Goal: Task Accomplishment & Management: Complete application form

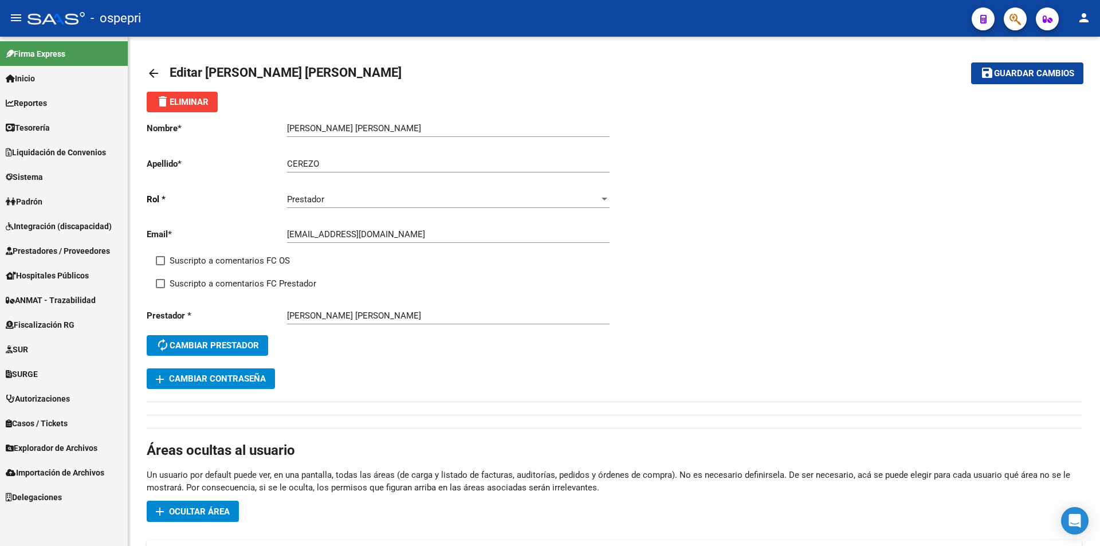
click at [25, 179] on span "Sistema" at bounding box center [24, 177] width 37 height 13
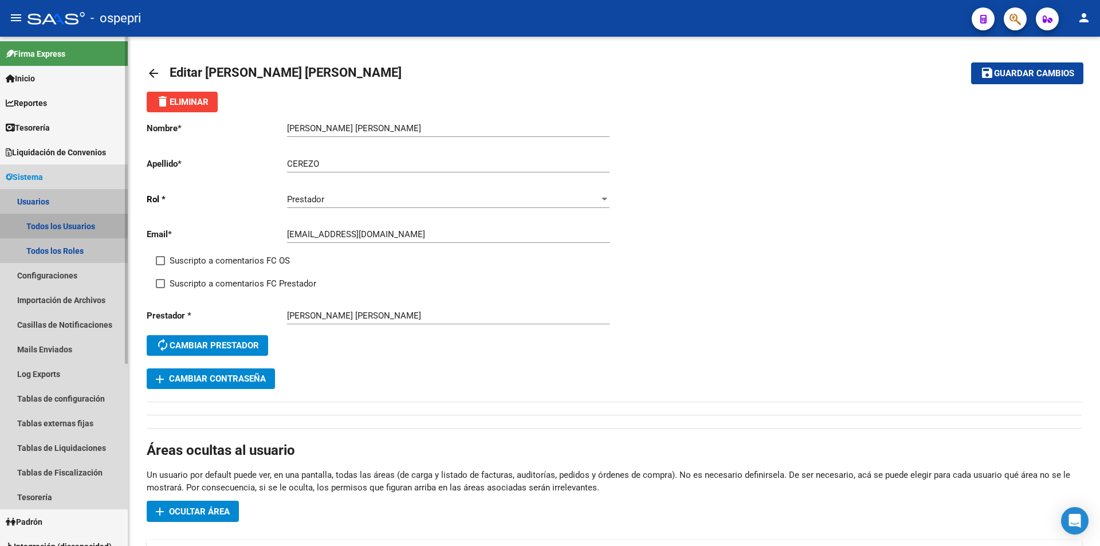
click at [50, 223] on link "Todos los Usuarios" at bounding box center [64, 226] width 128 height 25
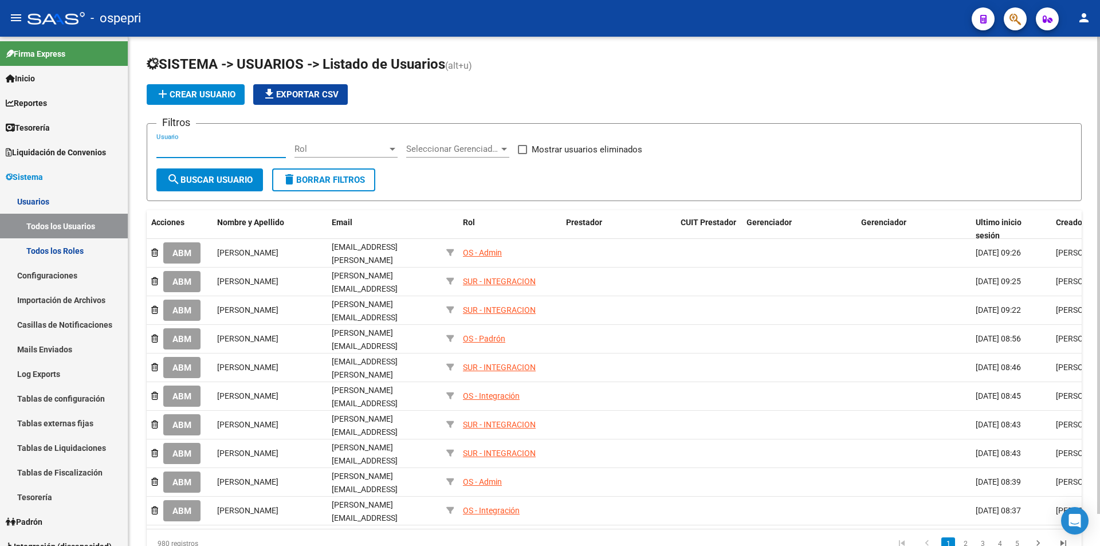
click at [198, 150] on input "Usuario" at bounding box center [220, 149] width 129 height 10
paste input "27301748499"
type input "27301748499"
click at [223, 183] on span "search Buscar Usuario" at bounding box center [210, 180] width 86 height 10
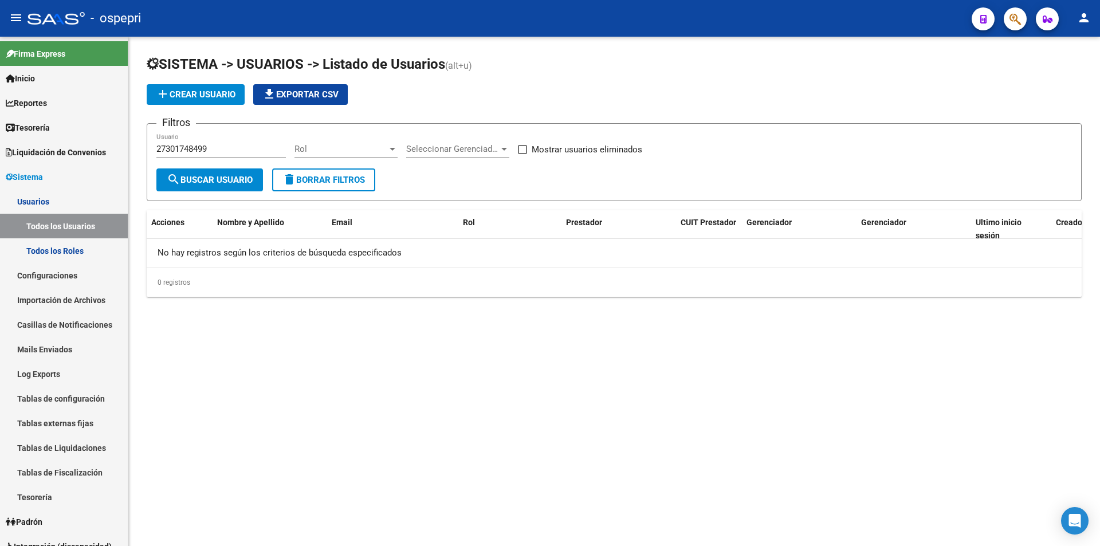
click at [201, 95] on span "add Crear Usuario" at bounding box center [196, 94] width 80 height 10
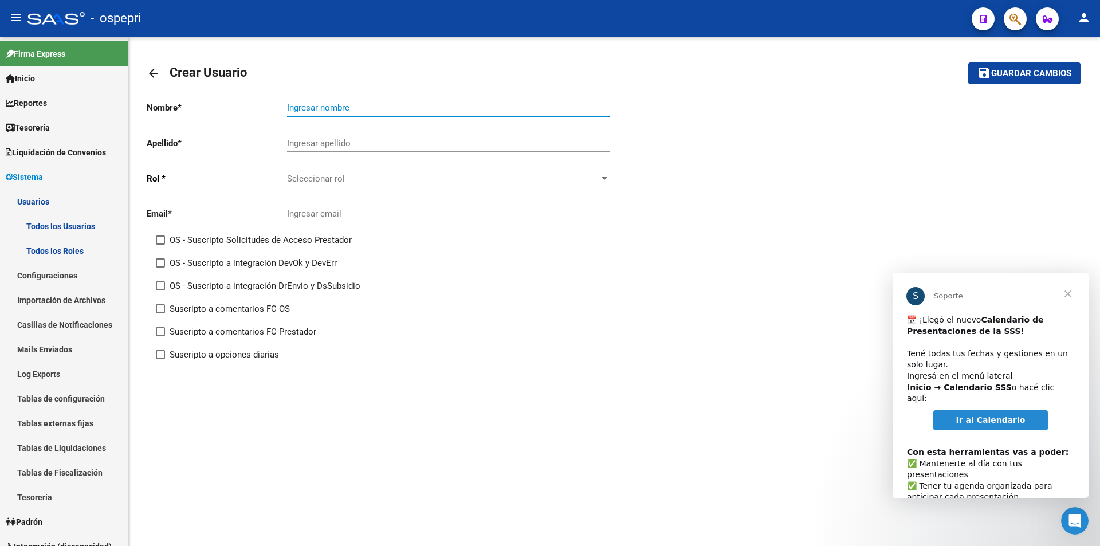
click at [303, 105] on input "Ingresar nombre" at bounding box center [448, 108] width 323 height 10
paste input "[DEMOGRAPHIC_DATA][PERSON_NAME]"
drag, startPoint x: 336, startPoint y: 106, endPoint x: 272, endPoint y: 111, distance: 63.8
click at [272, 111] on app-form-text-field "Nombre * [DEMOGRAPHIC_DATA][PERSON_NAME] nombre" at bounding box center [378, 108] width 463 height 10
type input "[PERSON_NAME]"
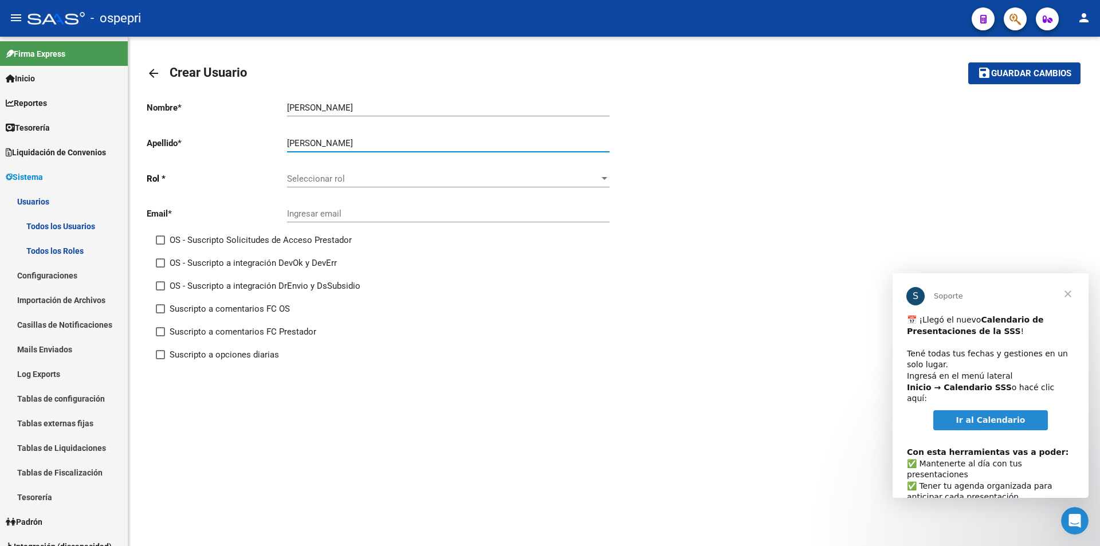
type input "[PERSON_NAME]"
click at [329, 169] on div "Seleccionar rol Seleccionar rol" at bounding box center [448, 175] width 323 height 25
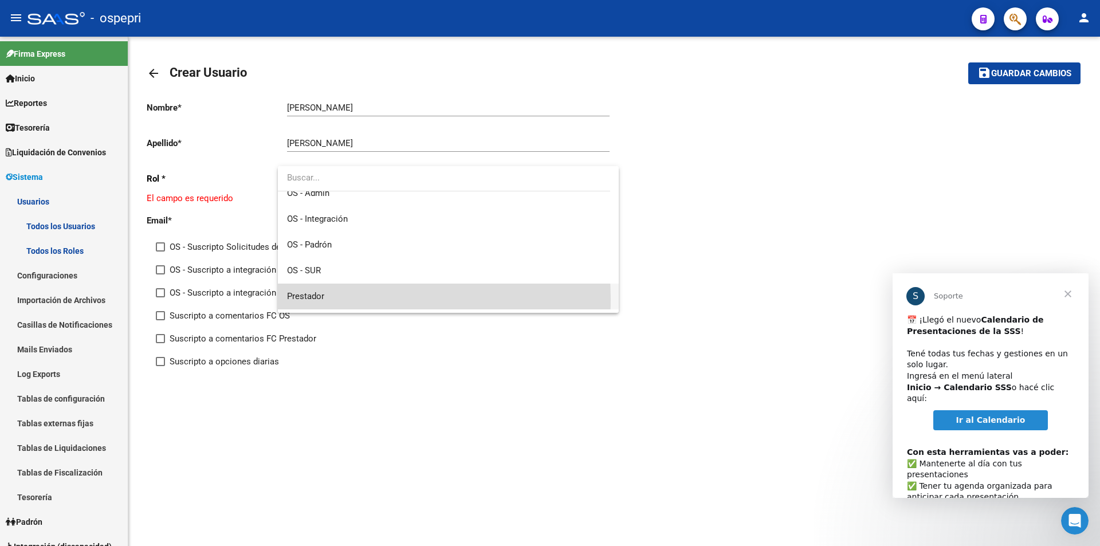
click at [330, 299] on span "Prestador" at bounding box center [448, 297] width 323 height 26
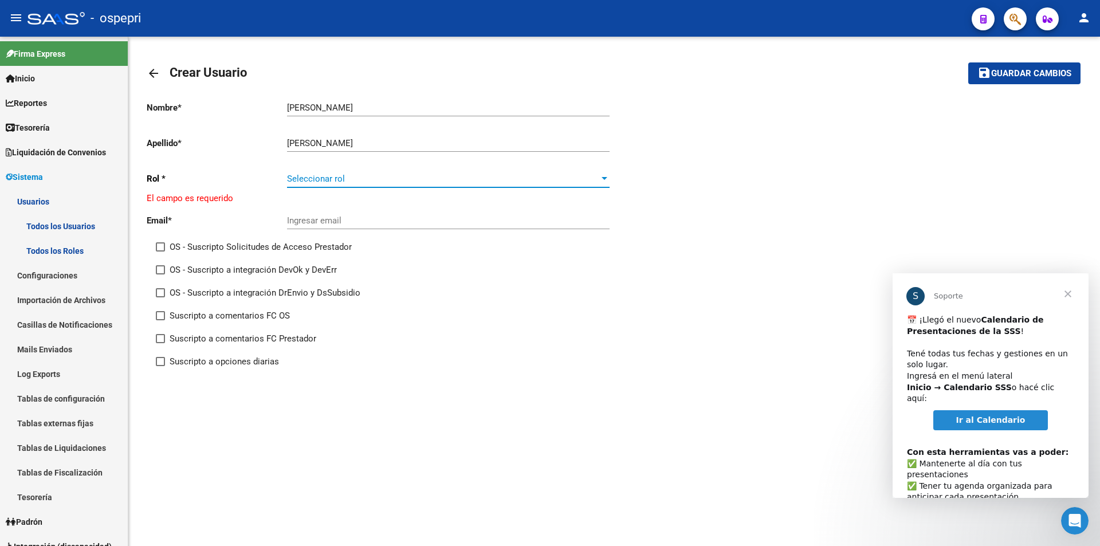
scroll to position [111, 0]
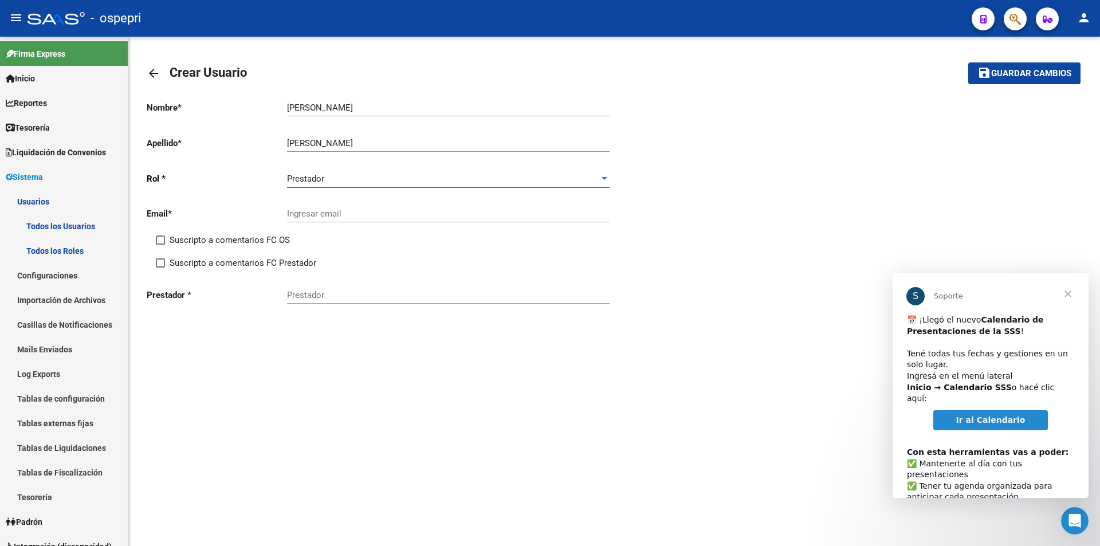
click at [322, 219] on input "Ingresar email" at bounding box center [448, 214] width 323 height 10
paste input "[EMAIL_ADDRESS][DOMAIN_NAME]"
type input "[EMAIL_ADDRESS][DOMAIN_NAME]"
click at [268, 243] on span "Suscripto a comentarios FC OS" at bounding box center [230, 240] width 120 height 14
click at [160, 245] on input "Suscripto a comentarios FC OS" at bounding box center [160, 245] width 1 height 1
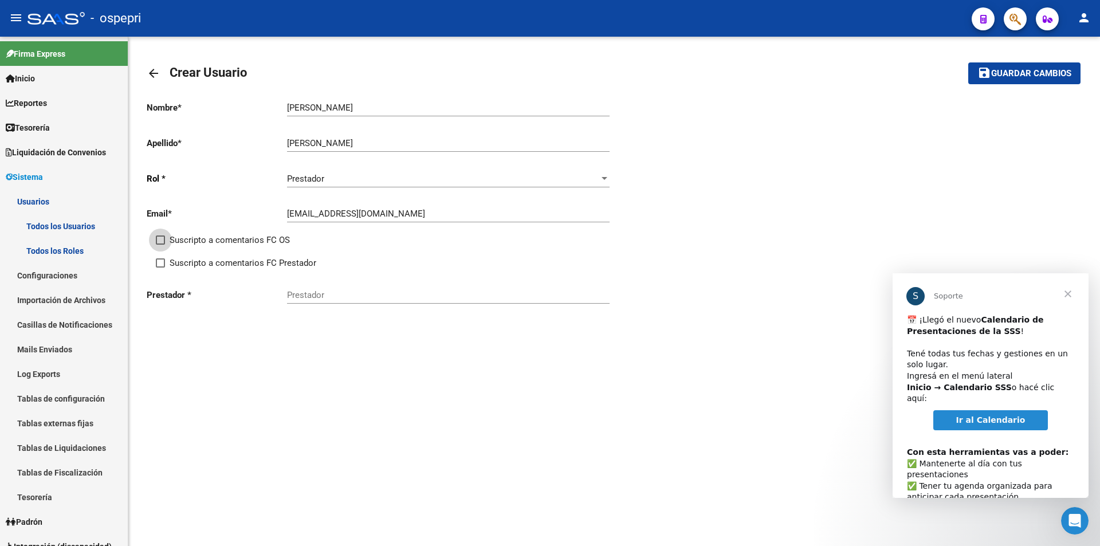
checkbox input "true"
click at [271, 259] on span "Suscripto a comentarios FC Prestador" at bounding box center [243, 263] width 147 height 14
click at [160, 268] on input "Suscripto a comentarios FC Prestador" at bounding box center [160, 268] width 1 height 1
checkbox input "true"
click at [308, 296] on input "Prestador" at bounding box center [448, 295] width 323 height 10
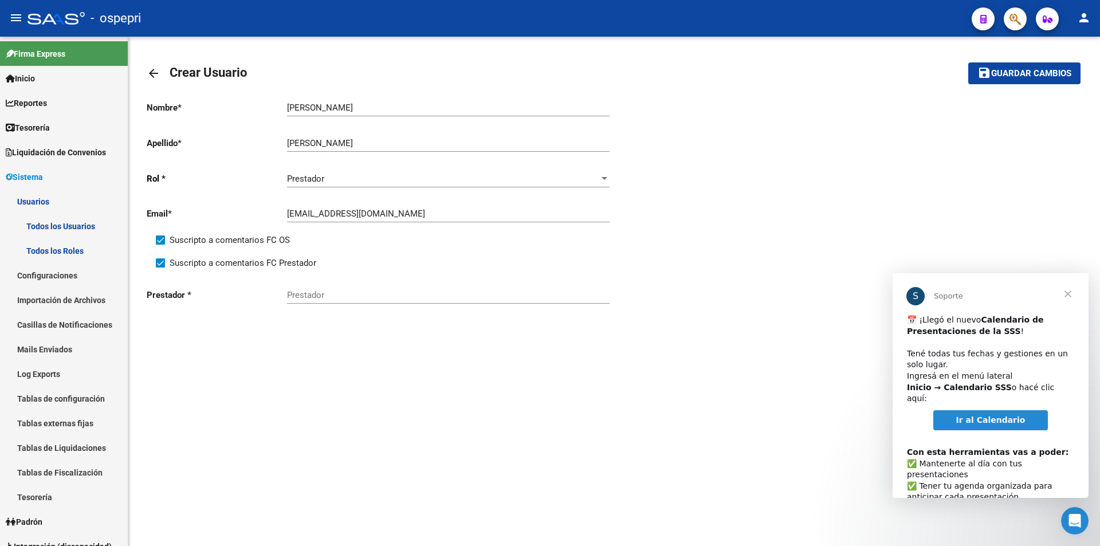
click at [302, 285] on div "Prestador" at bounding box center [448, 291] width 323 height 25
paste input "27301748499"
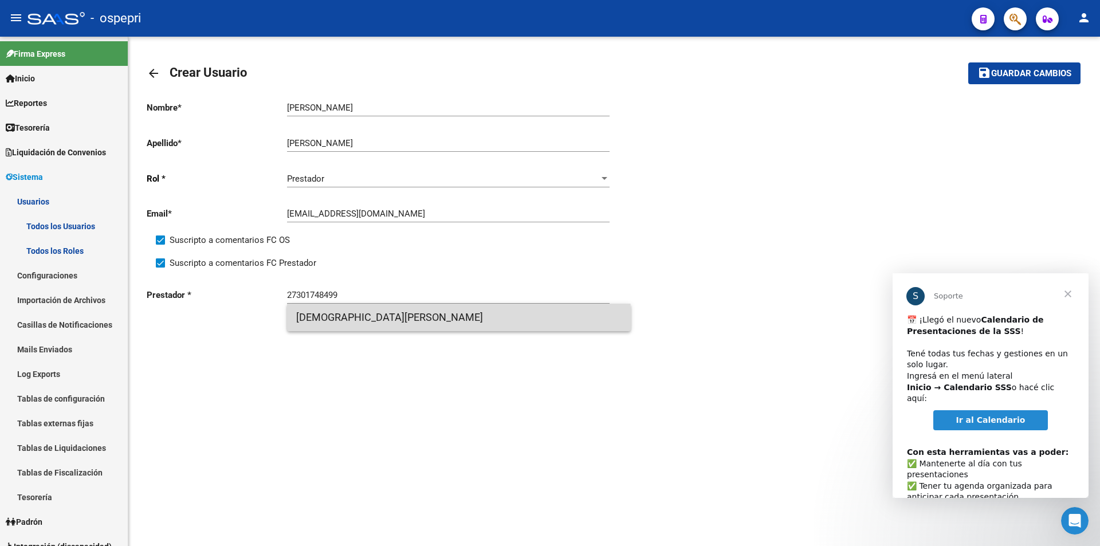
click at [344, 325] on span "[DEMOGRAPHIC_DATA][PERSON_NAME]" at bounding box center [458, 317] width 325 height 27
type input "[DEMOGRAPHIC_DATA][PERSON_NAME]"
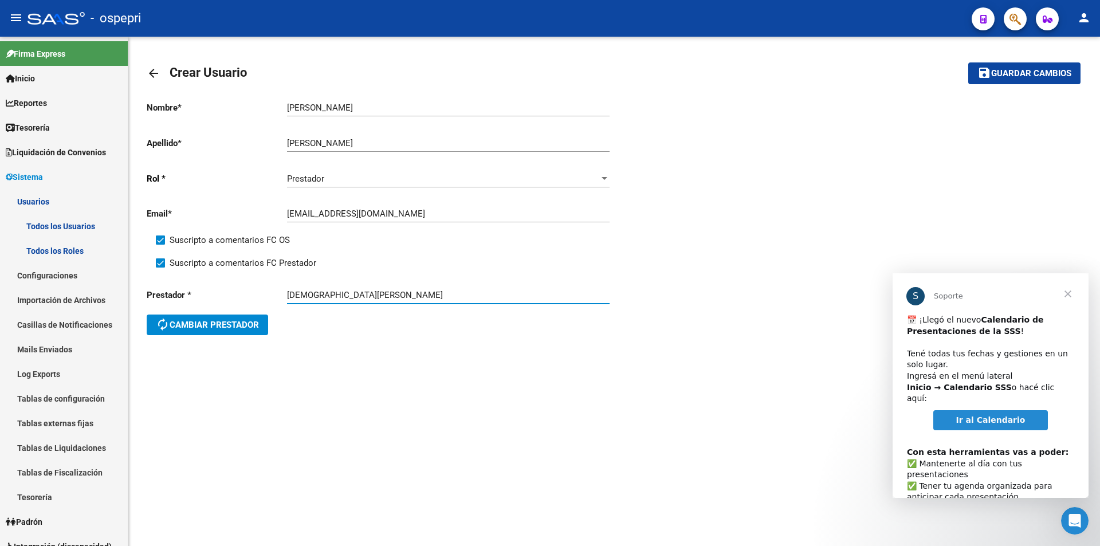
click at [1011, 77] on span "Guardar cambios" at bounding box center [1031, 74] width 80 height 10
